Goal: Task Accomplishment & Management: Manage account settings

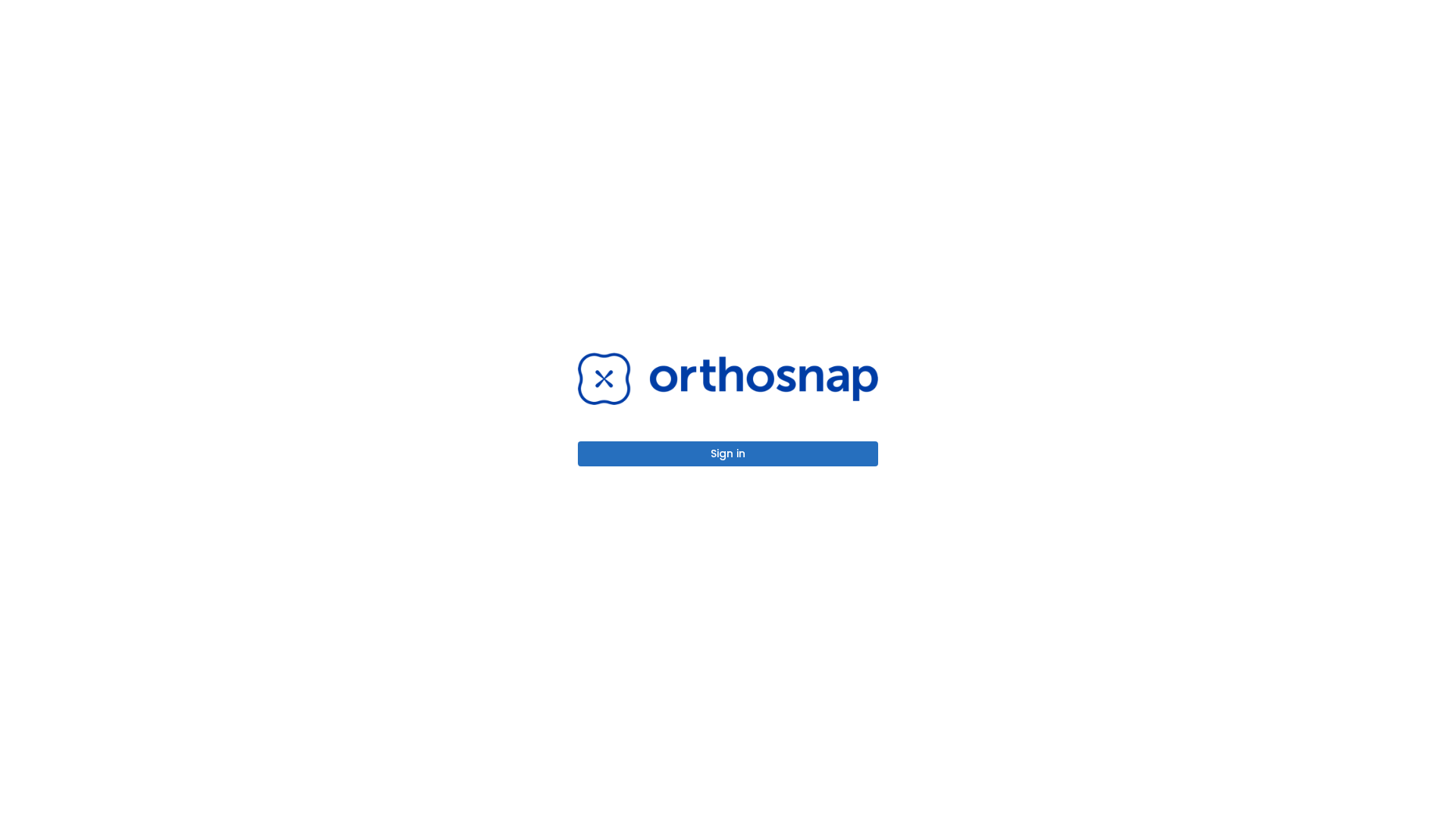
click at [728, 453] on button "Sign in" at bounding box center [728, 453] width 300 height 25
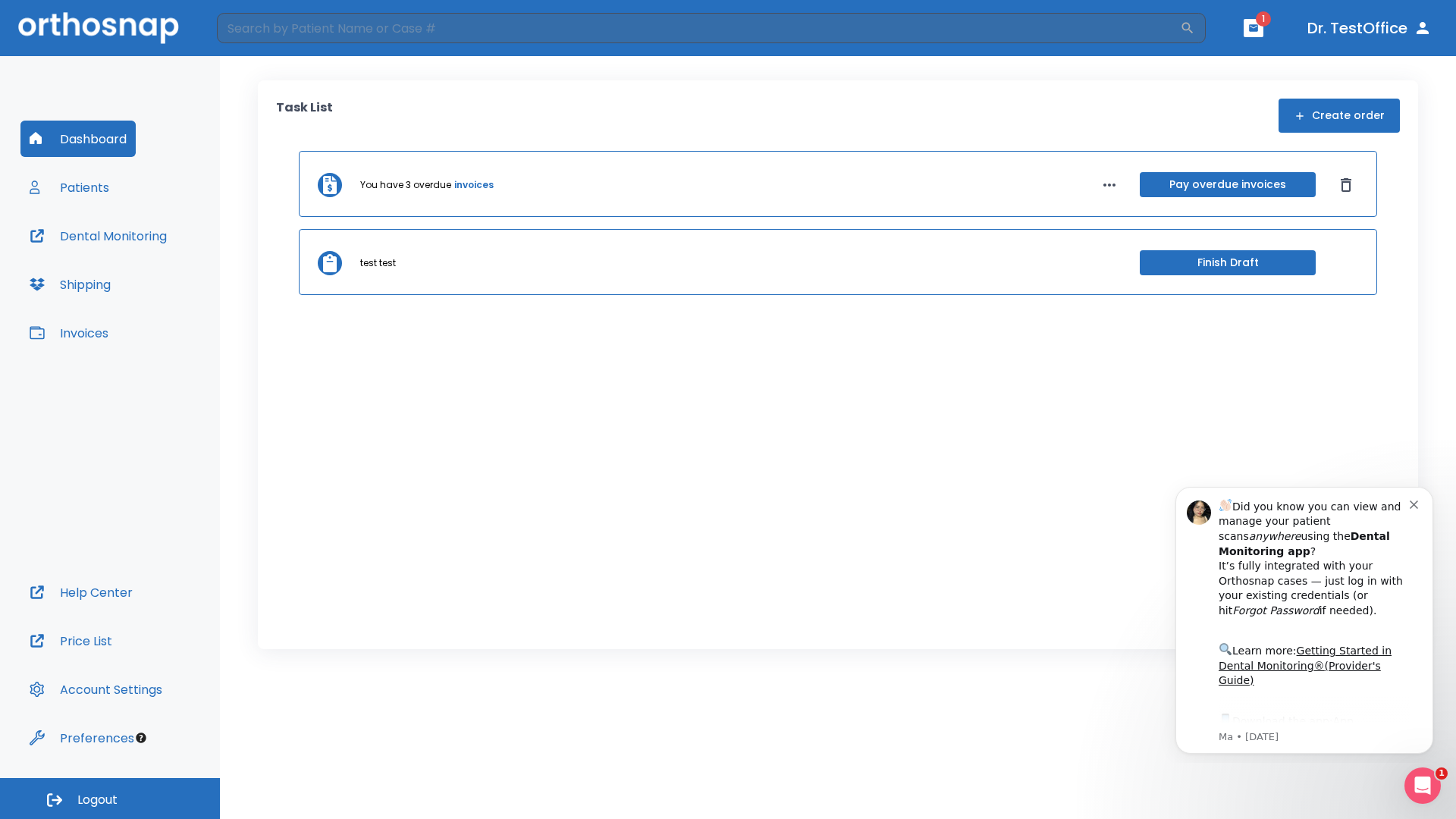
click at [110, 798] on span "Logout" at bounding box center [97, 800] width 41 height 16
